Goal: Information Seeking & Learning: Learn about a topic

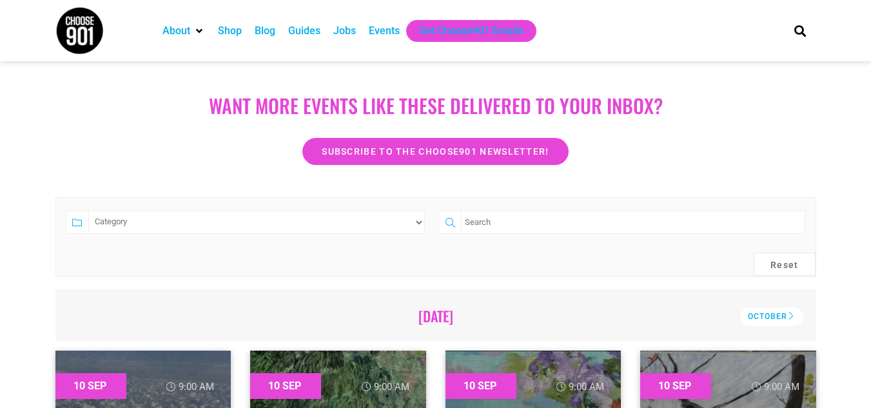
scroll to position [172, 0]
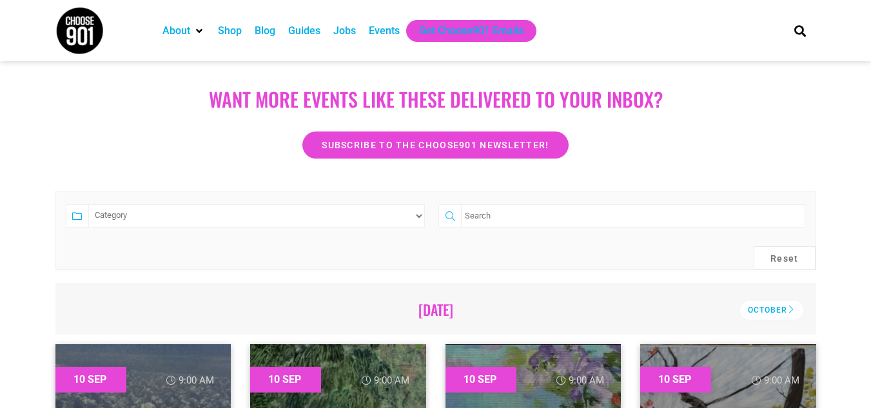
click at [417, 219] on select "Category Adults Only Career Comedy Education Family Family Friendly Festival Fi…" at bounding box center [256, 215] width 337 height 23
select select "73"
click at [88, 204] on select "Category Adults Only Career Comedy Education Family Family Friendly Festival Fi…" at bounding box center [256, 215] width 337 height 23
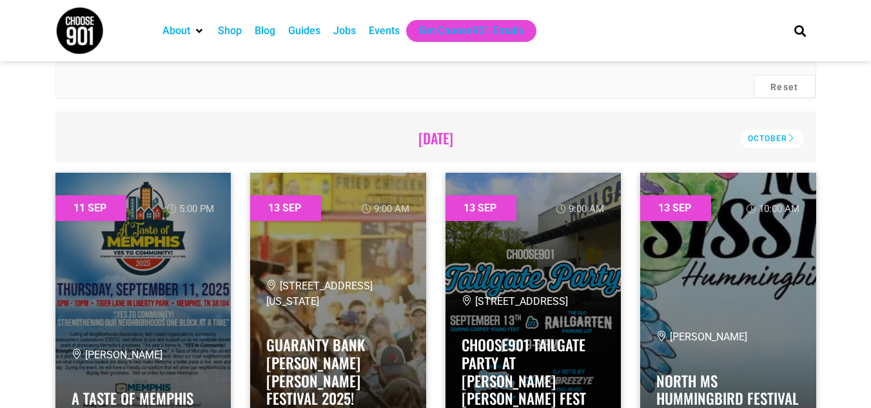
scroll to position [516, 0]
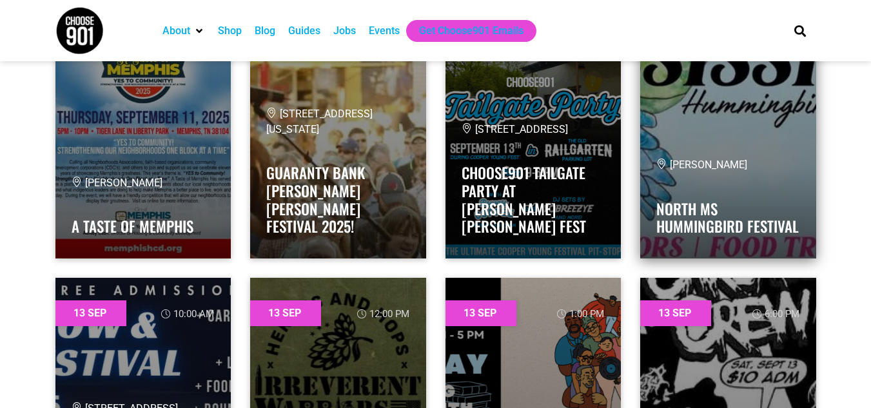
click at [673, 162] on span "[PERSON_NAME]" at bounding box center [701, 165] width 91 height 12
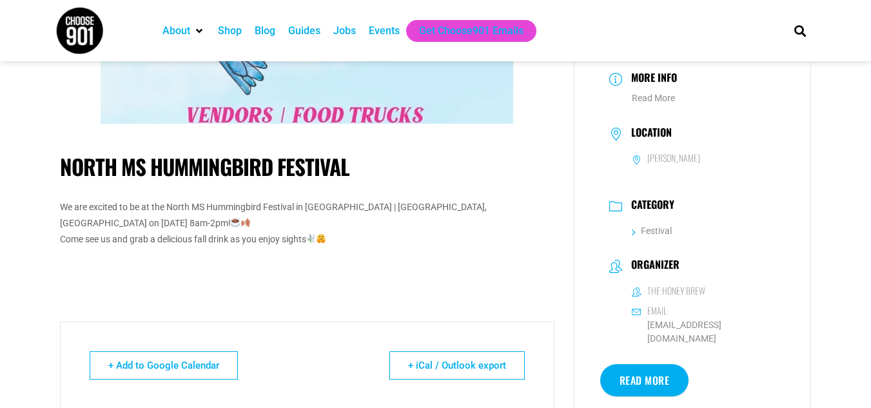
scroll to position [172, 0]
